Goal: Find specific page/section: Find specific page/section

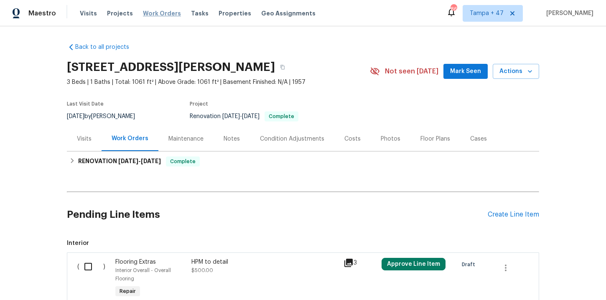
click at [158, 13] on span "Work Orders" at bounding box center [162, 13] width 38 height 8
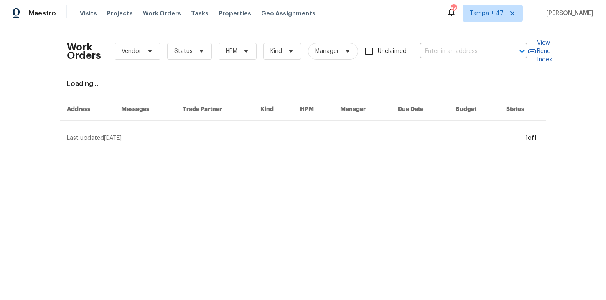
click at [437, 50] on input "text" at bounding box center [462, 51] width 84 height 13
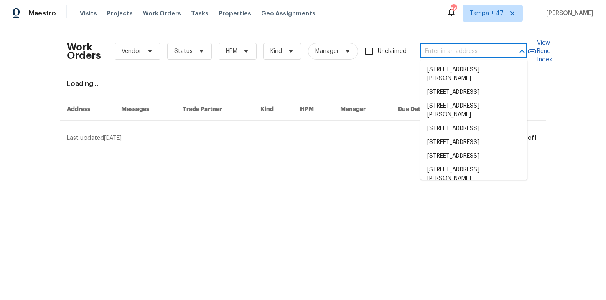
paste input "[STREET_ADDRESS]"
type input "[STREET_ADDRESS]"
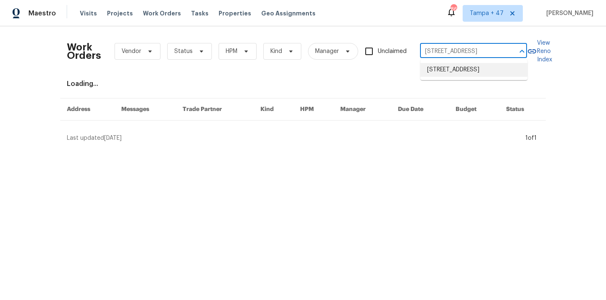
click at [451, 74] on li "[STREET_ADDRESS]" at bounding box center [473, 70] width 107 height 14
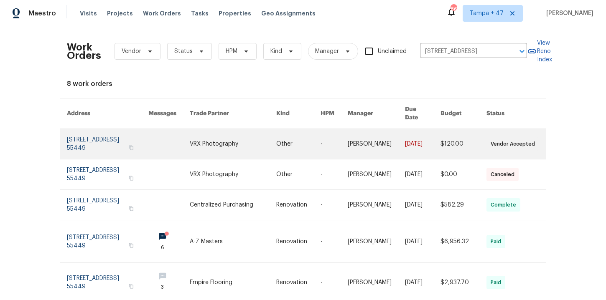
click at [107, 136] on link at bounding box center [107, 144] width 81 height 30
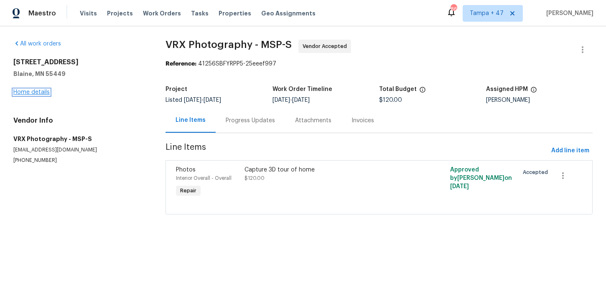
click at [41, 94] on link "Home details" at bounding box center [31, 92] width 36 height 6
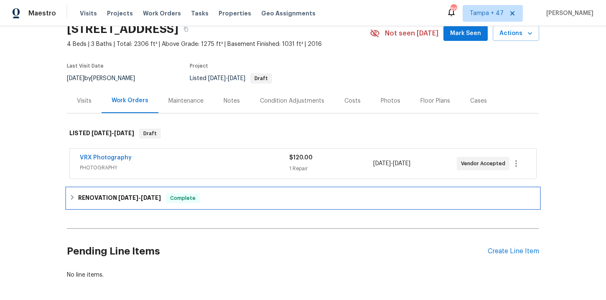
click at [226, 194] on div "RENOVATION [DATE] - [DATE] Complete" at bounding box center [302, 198] width 467 height 10
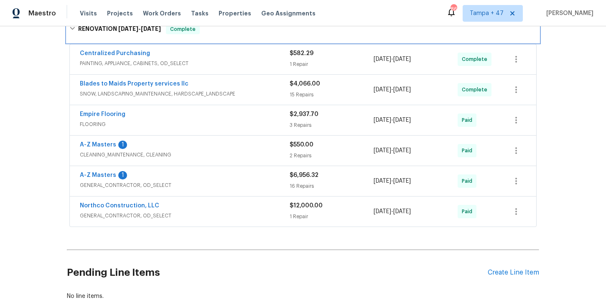
scroll to position [212, 0]
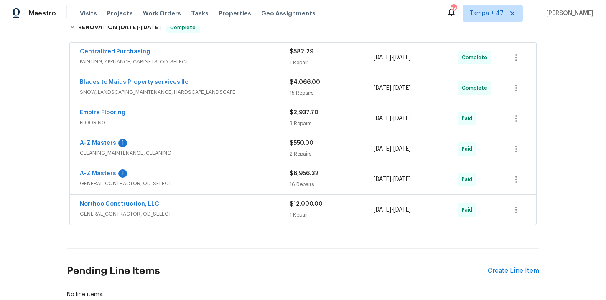
click at [216, 210] on span "GENERAL_CONTRACTOR, OD_SELECT" at bounding box center [185, 214] width 210 height 8
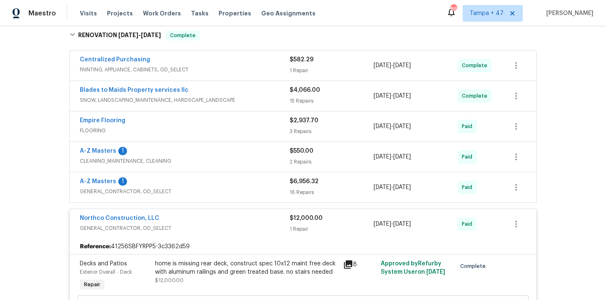
scroll to position [200, 0]
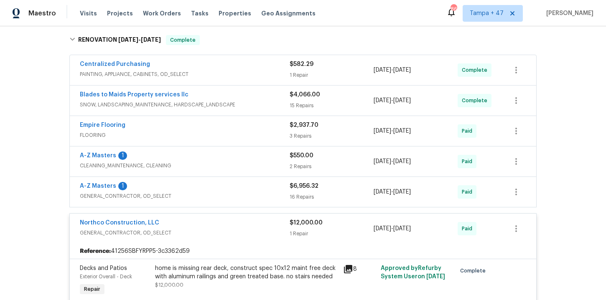
click at [226, 130] on div "Empire Flooring" at bounding box center [185, 126] width 210 height 10
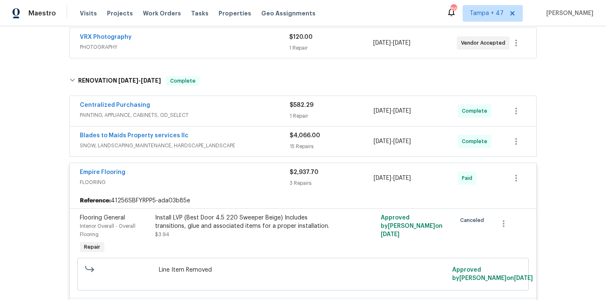
scroll to position [150, 0]
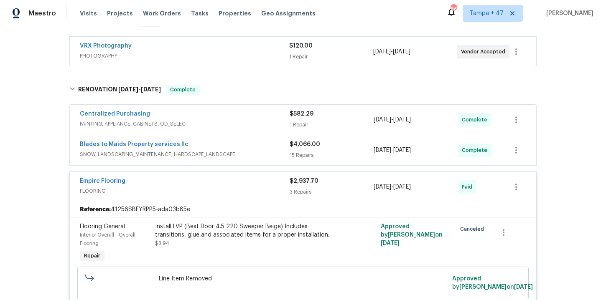
click at [244, 123] on span "PAINTING, APPLIANCE, CABINETS, OD_SELECT" at bounding box center [185, 124] width 210 height 8
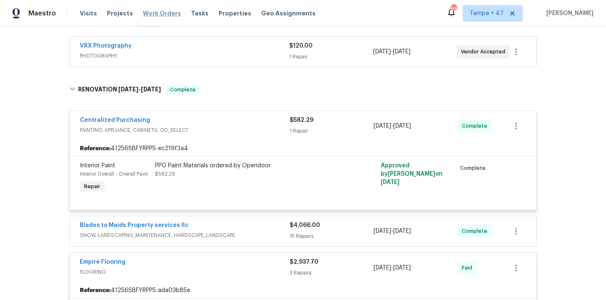
click at [167, 15] on span "Work Orders" at bounding box center [162, 13] width 38 height 8
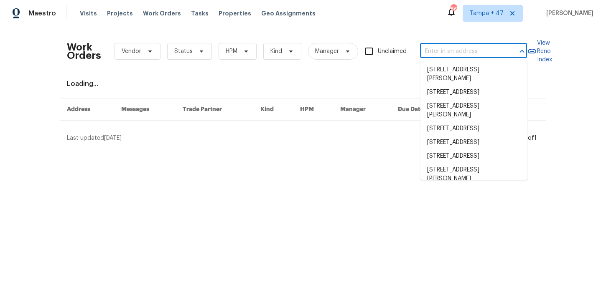
click at [434, 48] on input "text" at bounding box center [462, 51] width 84 height 13
paste input "[STREET_ADDRESS]"
type input "[STREET_ADDRESS]"
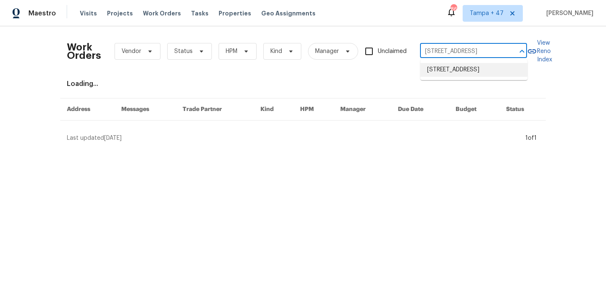
click at [452, 77] on li "[STREET_ADDRESS]" at bounding box center [473, 70] width 107 height 14
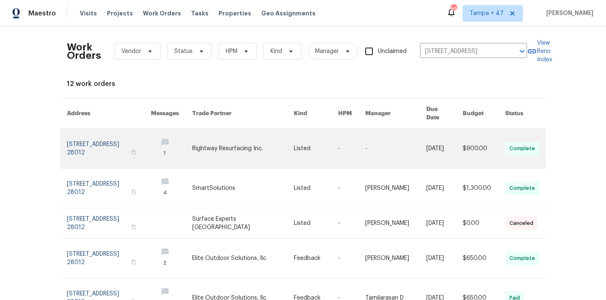
click at [96, 137] on link at bounding box center [109, 148] width 84 height 39
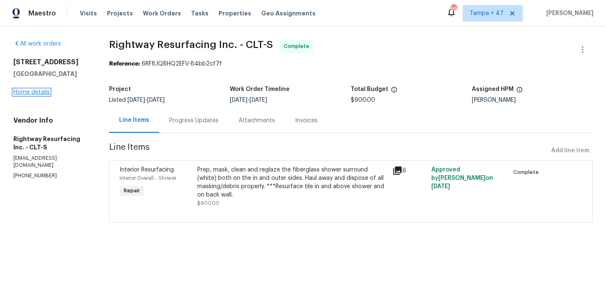
click at [31, 91] on link "Home details" at bounding box center [31, 92] width 36 height 6
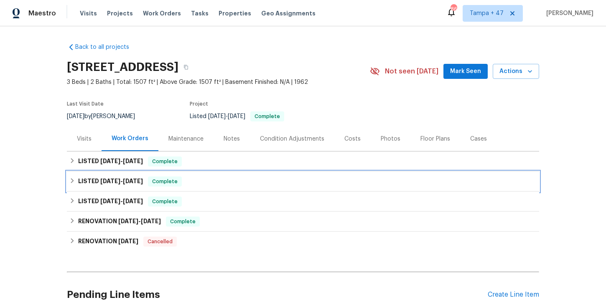
click at [216, 181] on div "LISTED [DATE] - [DATE] Complete" at bounding box center [302, 182] width 467 height 10
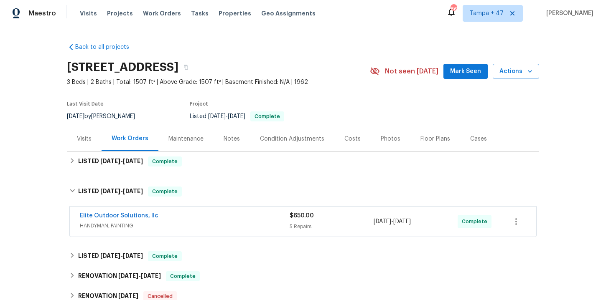
click at [221, 228] on span "HANDYMAN, PAINTING" at bounding box center [185, 226] width 210 height 8
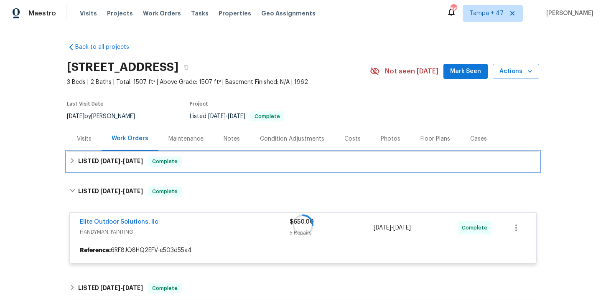
click at [214, 169] on div "LISTED [DATE] - [DATE] Complete" at bounding box center [303, 162] width 472 height 20
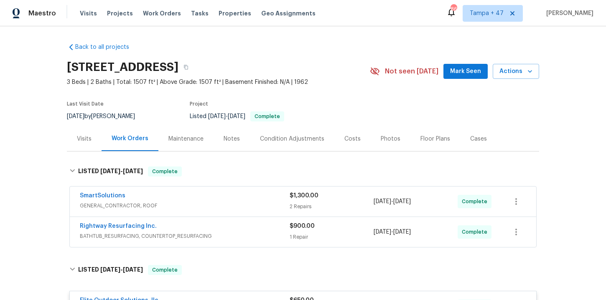
click at [232, 228] on div "Rightway Resurfacing Inc." at bounding box center [185, 227] width 210 height 10
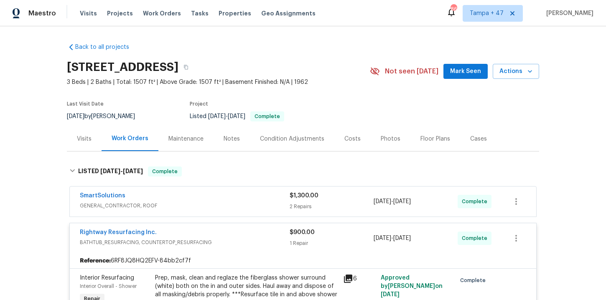
click at [230, 200] on div "SmartSolutions" at bounding box center [185, 197] width 210 height 10
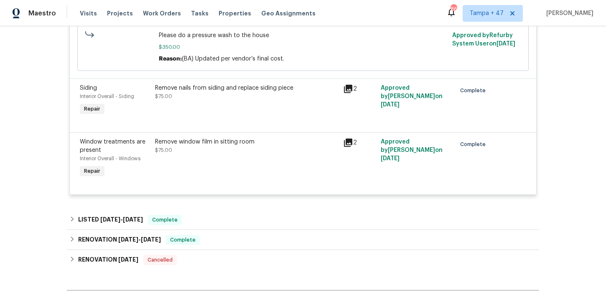
scroll to position [675, 0]
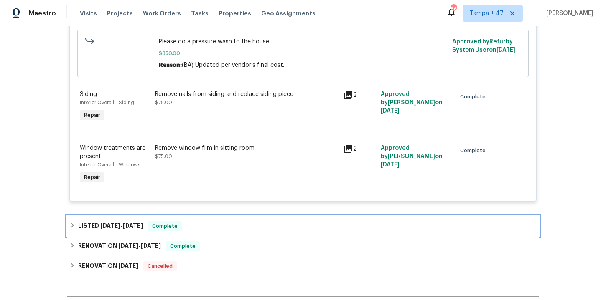
click at [231, 228] on div "LISTED [DATE] - [DATE] Complete" at bounding box center [302, 226] width 467 height 10
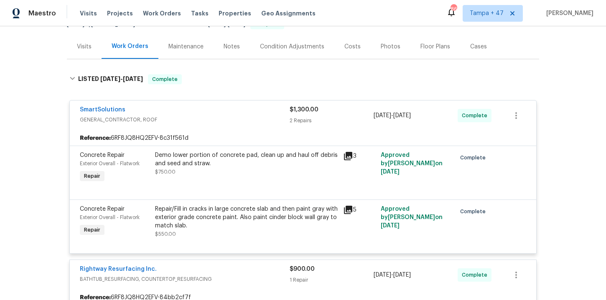
scroll to position [159, 0]
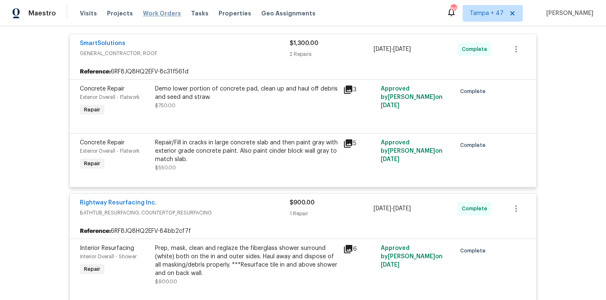
click at [163, 12] on span "Work Orders" at bounding box center [162, 13] width 38 height 8
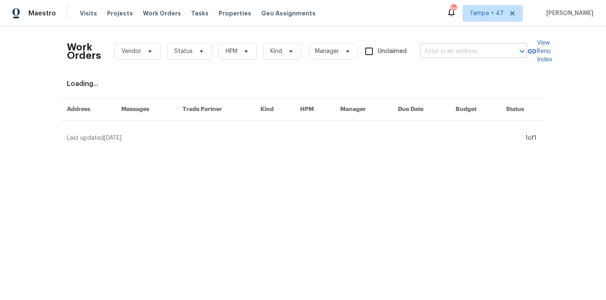
click at [440, 48] on input "text" at bounding box center [462, 51] width 84 height 13
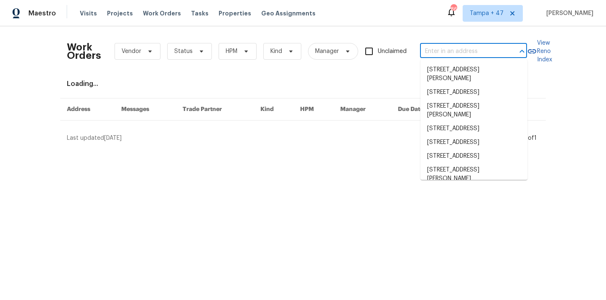
paste input "[STREET_ADDRESS]"
type input "[STREET_ADDRESS]"
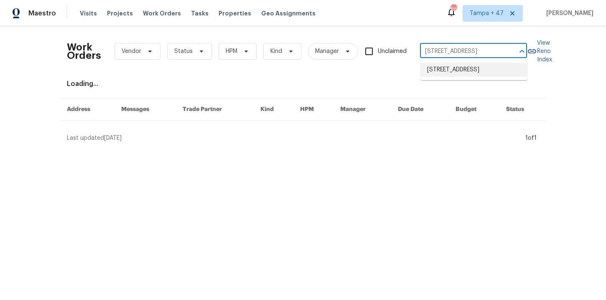
click at [460, 66] on li "[STREET_ADDRESS]" at bounding box center [473, 70] width 107 height 14
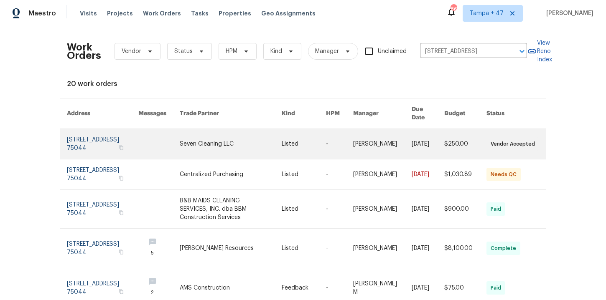
click at [110, 139] on link at bounding box center [102, 144] width 71 height 30
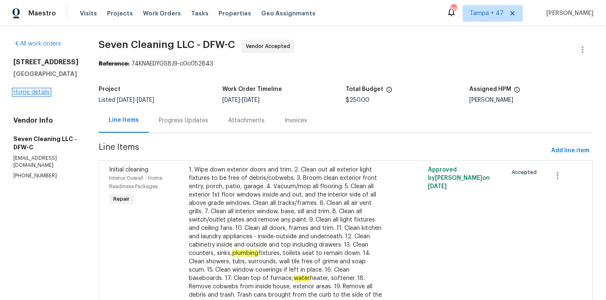
click at [38, 92] on link "Home details" at bounding box center [31, 92] width 36 height 6
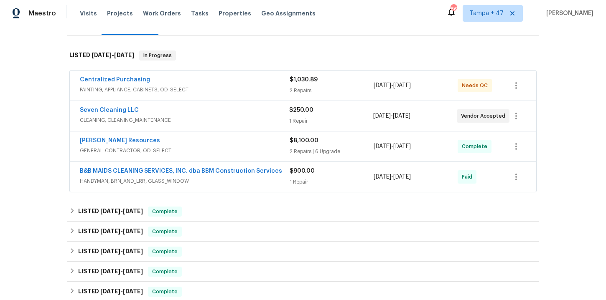
scroll to position [117, 0]
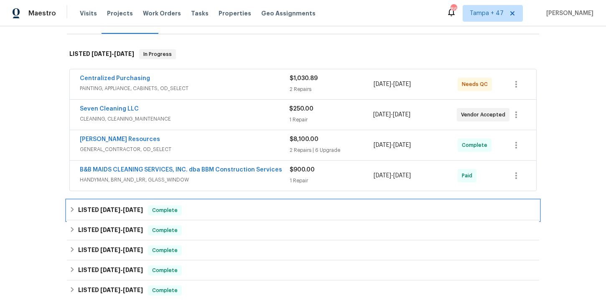
click at [218, 211] on div "LISTED [DATE] - [DATE] Complete" at bounding box center [302, 211] width 467 height 10
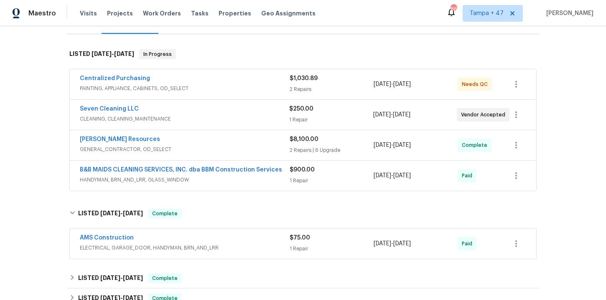
click at [231, 256] on div "AMS Construction ELECTRICAL, GARAGE_DOOR, HANDYMAN, BRN_AND_LRR $75.00 1 Repair…" at bounding box center [303, 244] width 466 height 30
click at [232, 247] on span "ELECTRICAL, GARAGE_DOOR, HANDYMAN, BRN_AND_LRR" at bounding box center [185, 248] width 210 height 8
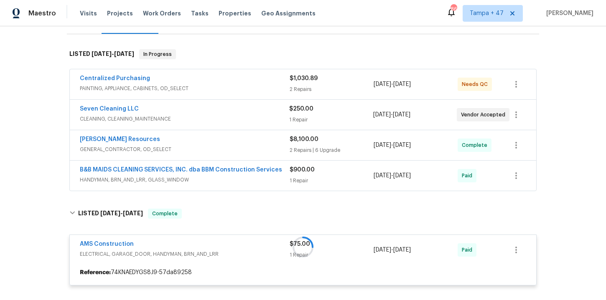
click at [239, 182] on span "HANDYMAN, BRN_AND_LRR, GLASS_WINDOW" at bounding box center [185, 180] width 210 height 8
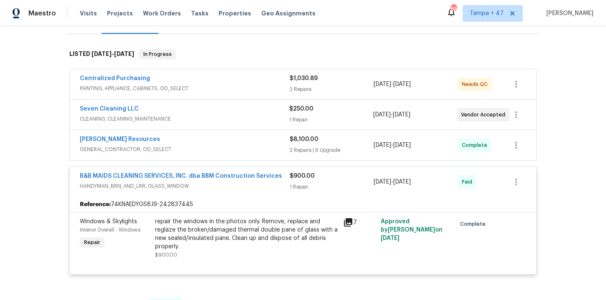
click at [225, 145] on span "GENERAL_CONTRACTOR, OD_SELECT" at bounding box center [185, 149] width 210 height 8
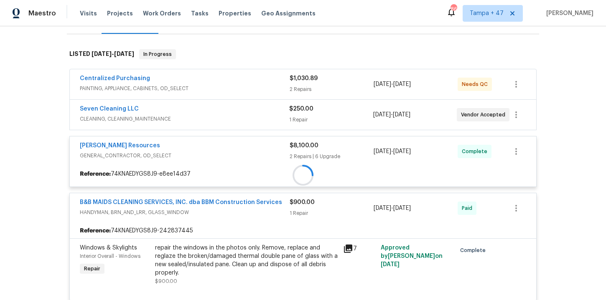
click at [224, 71] on div at bounding box center [303, 175] width 472 height 269
click at [224, 79] on div at bounding box center [303, 175] width 472 height 269
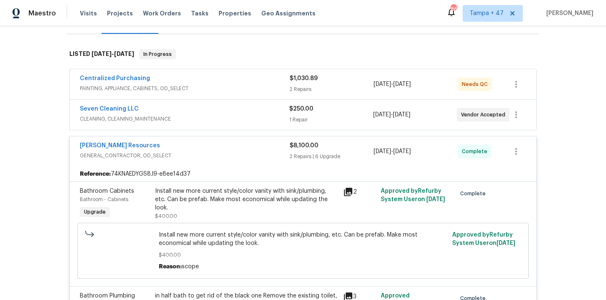
click at [224, 79] on div "Centralized Purchasing" at bounding box center [185, 79] width 210 height 10
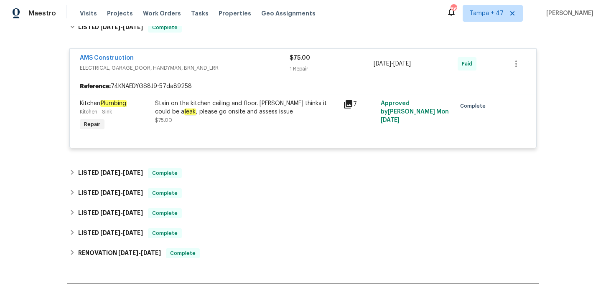
scroll to position [1312, 0]
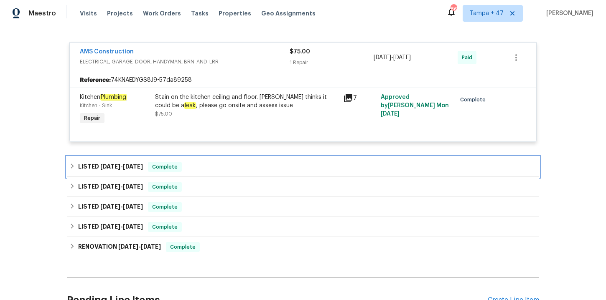
click at [226, 167] on div "LISTED [DATE] - [DATE] Complete" at bounding box center [302, 167] width 467 height 10
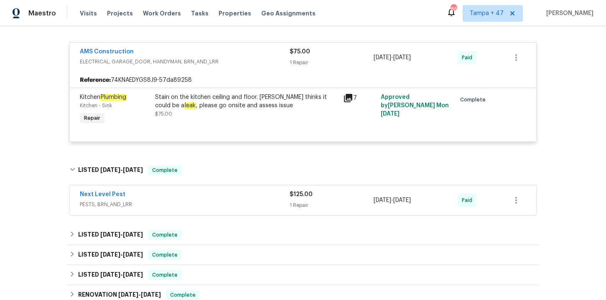
click at [224, 200] on div "Next Level Pest" at bounding box center [185, 195] width 210 height 10
